Goal: Check status

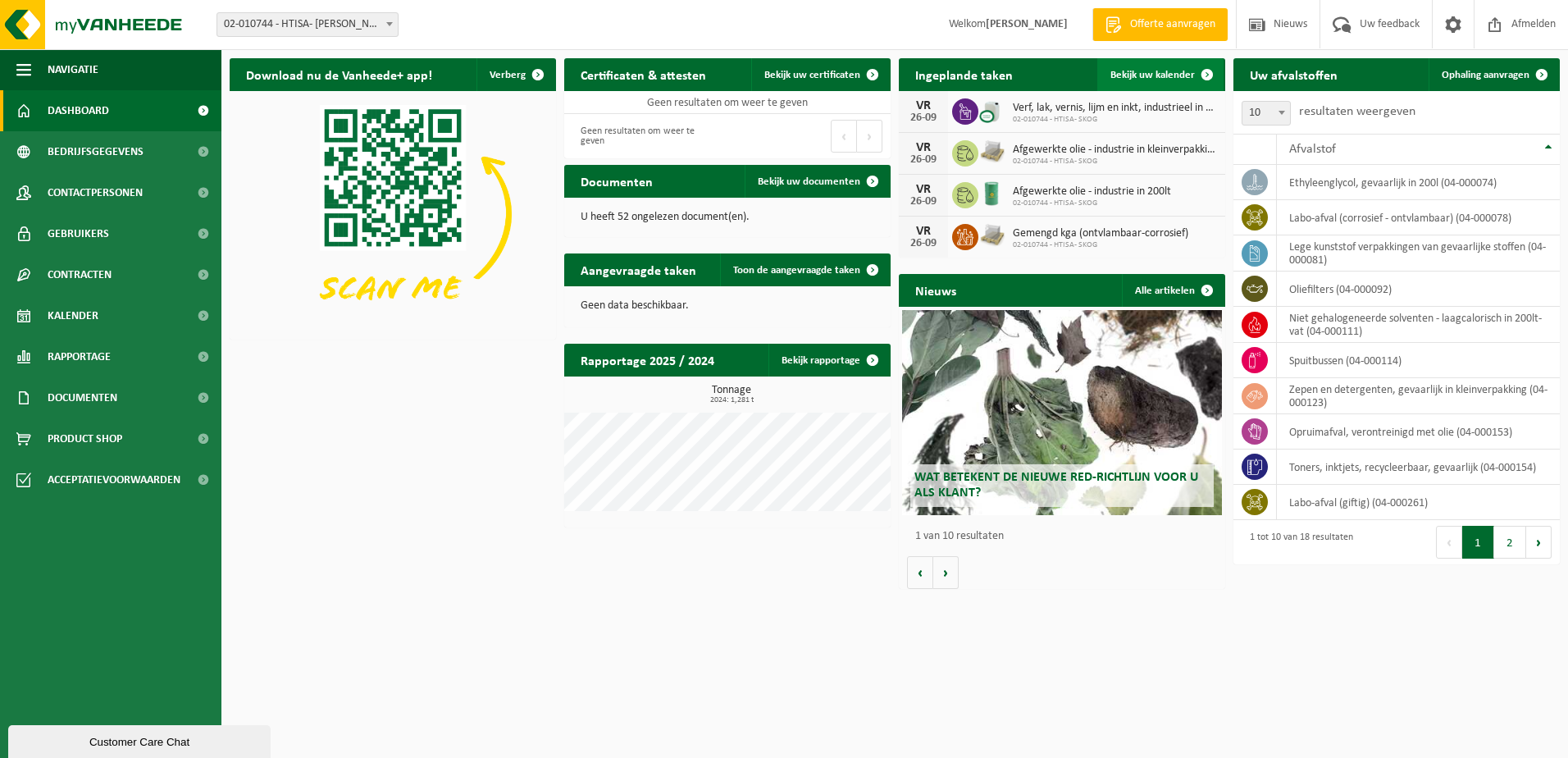
click at [1152, 67] on link "Bekijk uw kalender" at bounding box center [1161, 74] width 126 height 33
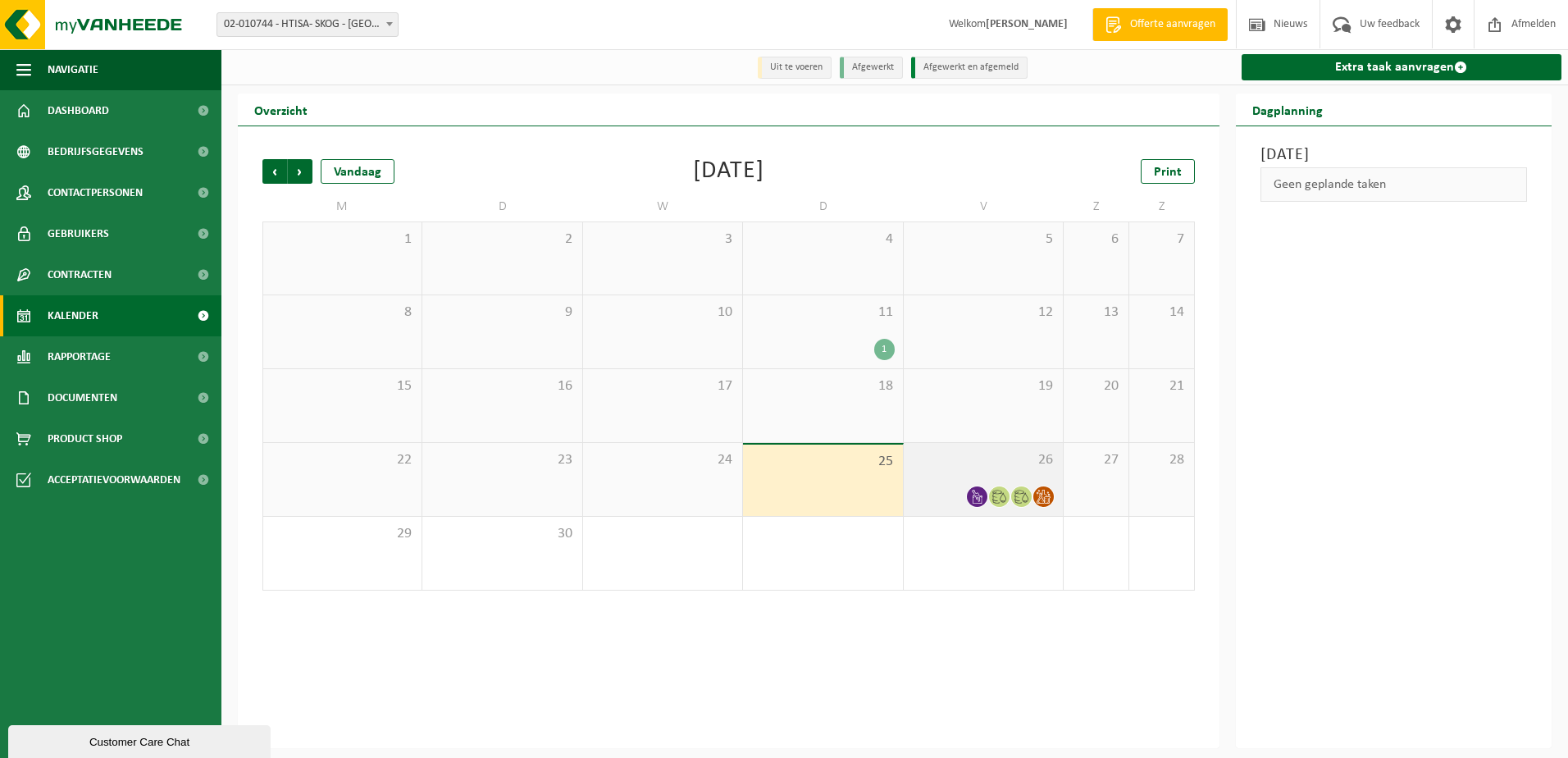
click at [995, 463] on span "26" at bounding box center [983, 460] width 142 height 18
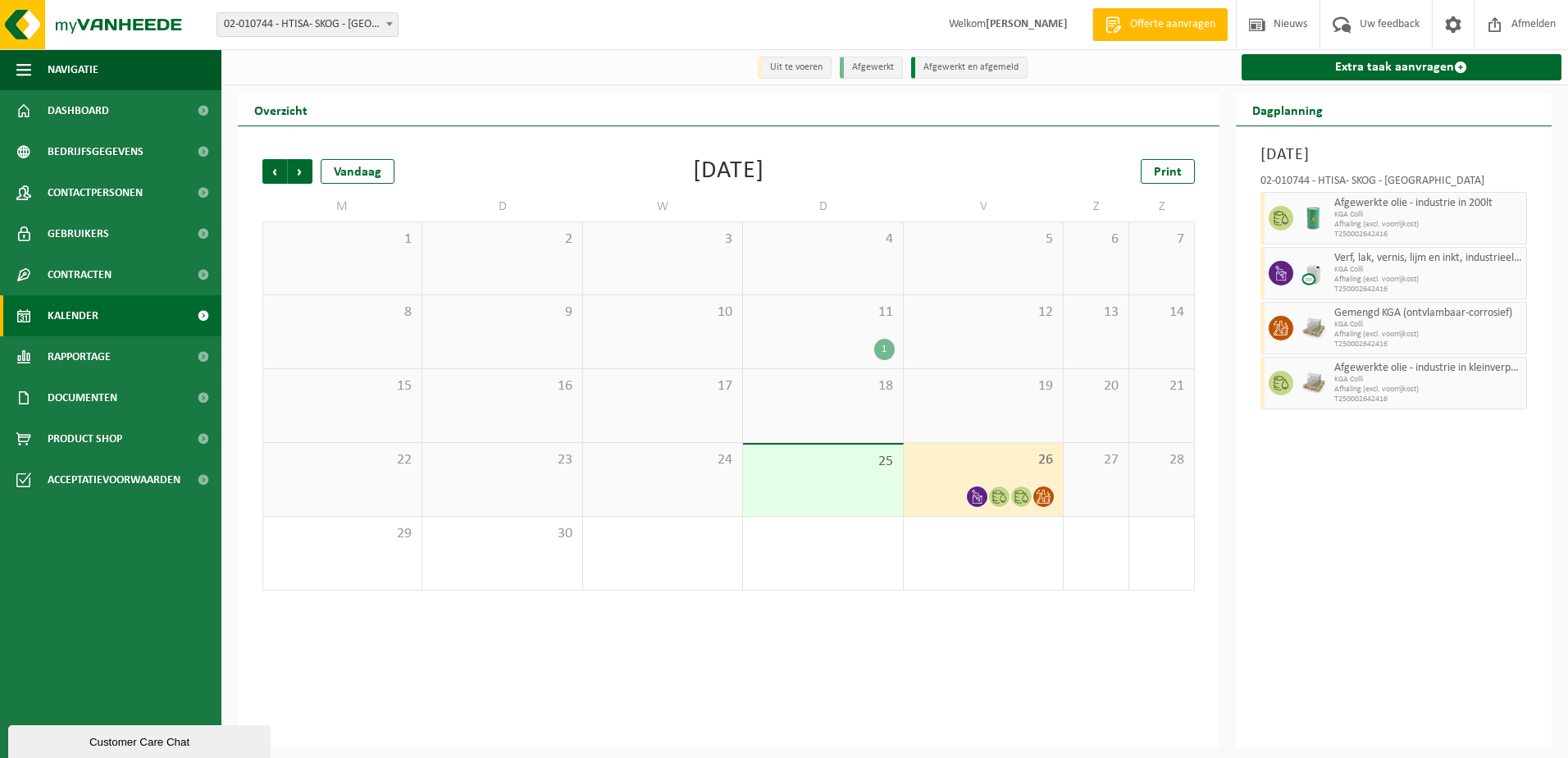
click at [995, 463] on span "26" at bounding box center [983, 460] width 142 height 18
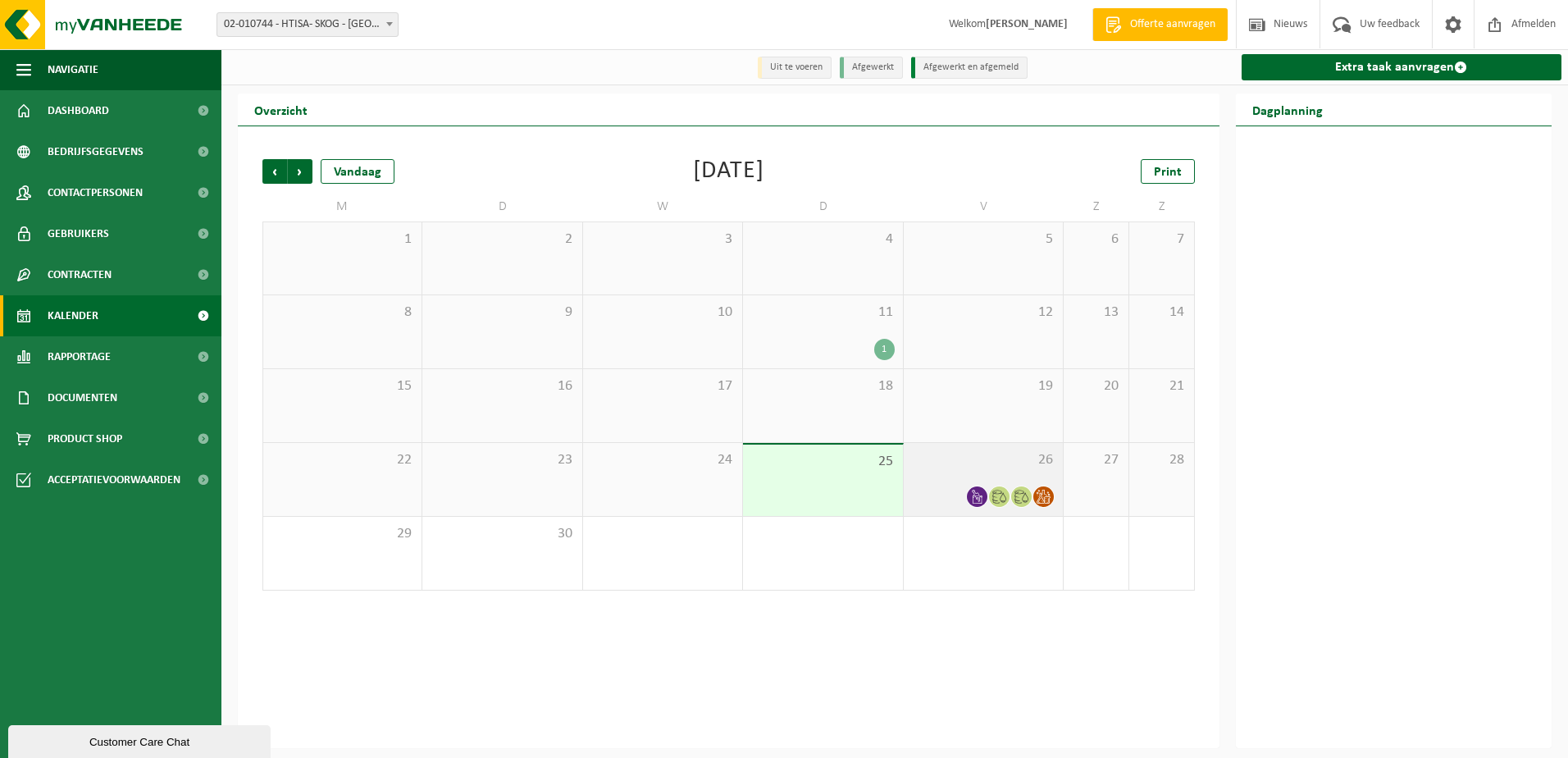
click at [962, 468] on span "26" at bounding box center [983, 460] width 142 height 18
